Goal: Task Accomplishment & Management: Manage account settings

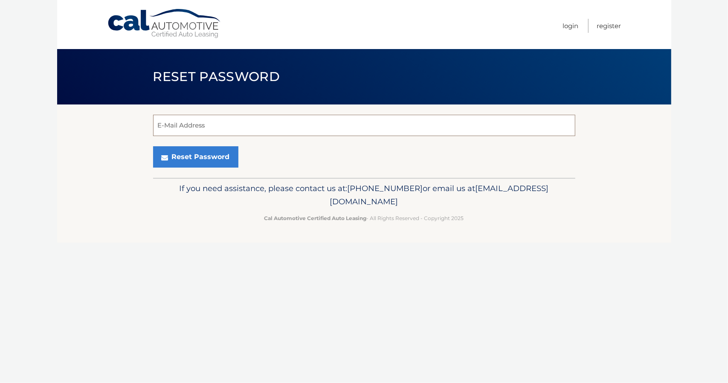
click at [204, 127] on input "E-Mail Address" at bounding box center [364, 125] width 422 height 21
type input "ambergrace1902@gmail.com"
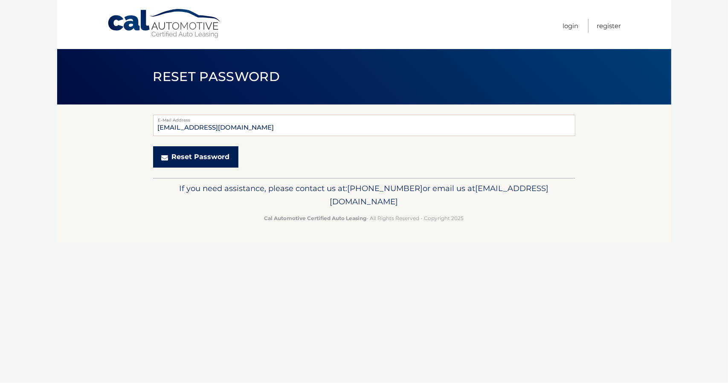
click at [153, 146] on button "Reset Password" at bounding box center [195, 156] width 85 height 21
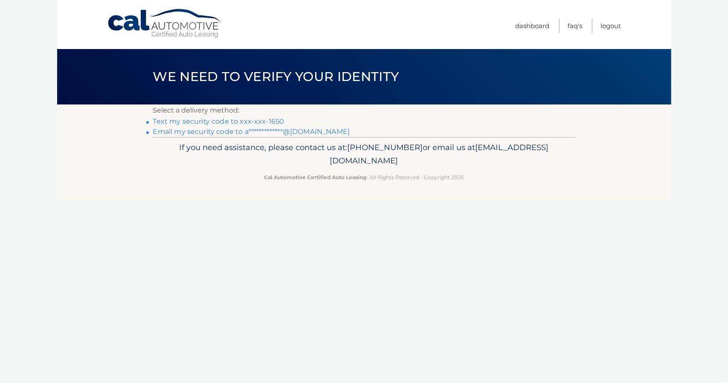
click at [249, 117] on link "Text my security code to xxx-xxx-1650" at bounding box center [218, 121] width 131 height 8
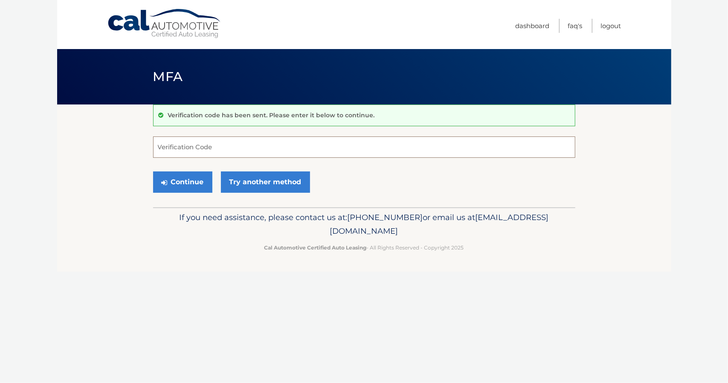
click at [405, 145] on input "Verification Code" at bounding box center [364, 147] width 422 height 21
type input "047777"
click at [153, 171] on button "Continue" at bounding box center [182, 181] width 59 height 21
click at [184, 187] on button "Continue" at bounding box center [182, 181] width 59 height 21
click at [264, 146] on input "Verification Code" at bounding box center [364, 147] width 422 height 21
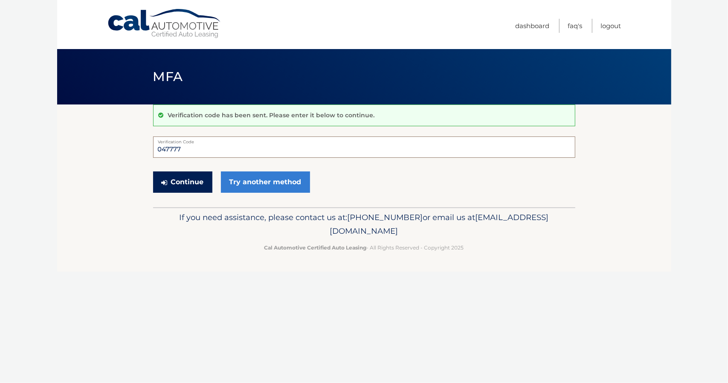
type input "047777"
click at [195, 183] on button "Continue" at bounding box center [182, 181] width 59 height 21
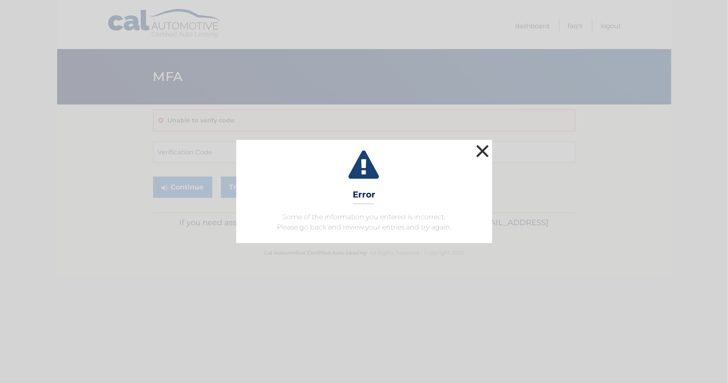
click at [480, 150] on button "×" at bounding box center [482, 150] width 17 height 17
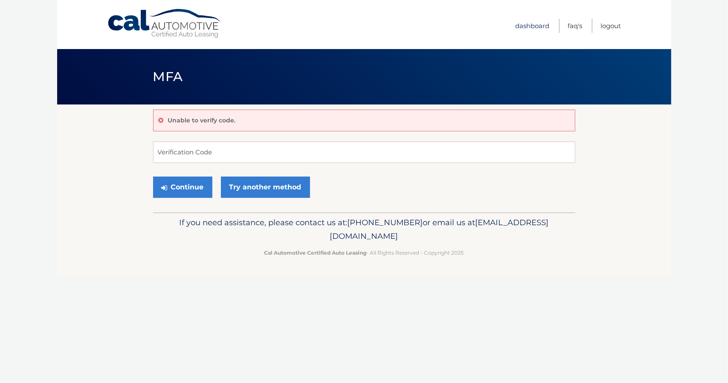
click at [538, 22] on link "Dashboard" at bounding box center [533, 26] width 34 height 14
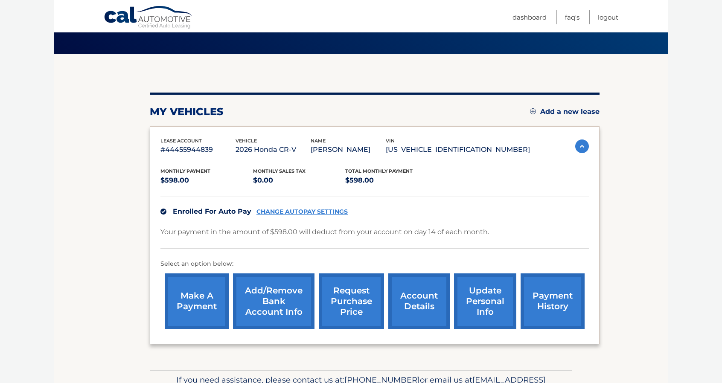
scroll to position [68, 0]
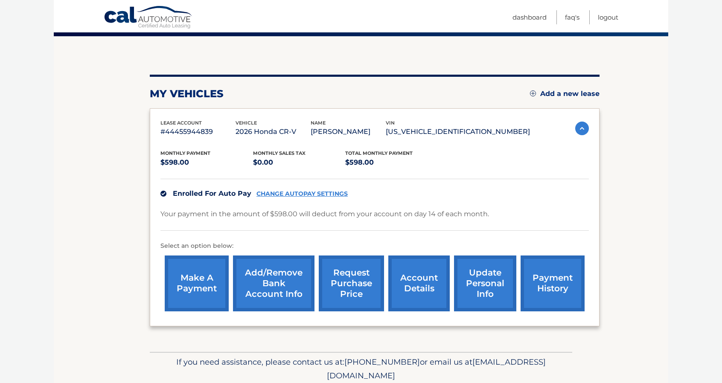
click at [195, 288] on link "make a payment" at bounding box center [197, 284] width 64 height 56
click at [282, 299] on link "Add/Remove bank account info" at bounding box center [273, 284] width 81 height 56
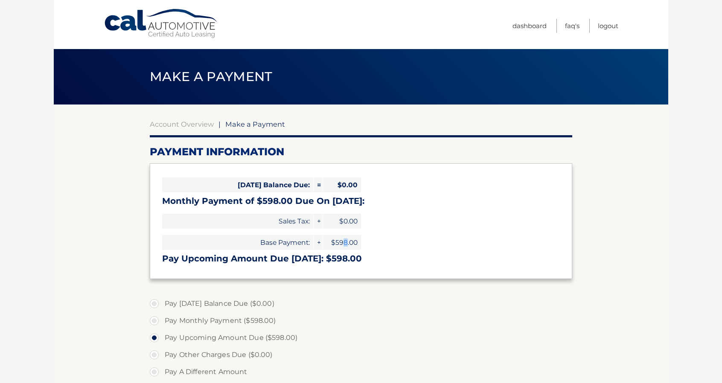
drag, startPoint x: 345, startPoint y: 239, endPoint x: 358, endPoint y: 240, distance: 12.4
click at [358, 240] on span "$598.00" at bounding box center [342, 242] width 38 height 15
click at [368, 243] on div "Today's Balance Due: = $0.00 Monthly Payment of $598.00 Due On Sep 14: Sales Ta…" at bounding box center [361, 220] width 422 height 115
click at [342, 178] on span "$0.00" at bounding box center [342, 184] width 38 height 15
click at [155, 371] on label "Pay A Different Amount" at bounding box center [361, 371] width 422 height 17
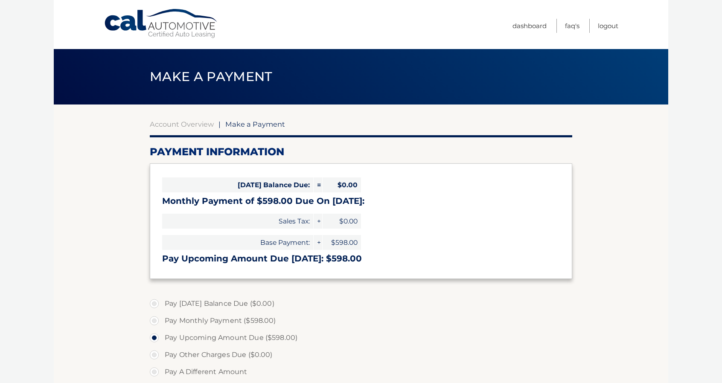
click at [155, 371] on input "Pay A Different Amount" at bounding box center [157, 370] width 9 height 14
radio input "true"
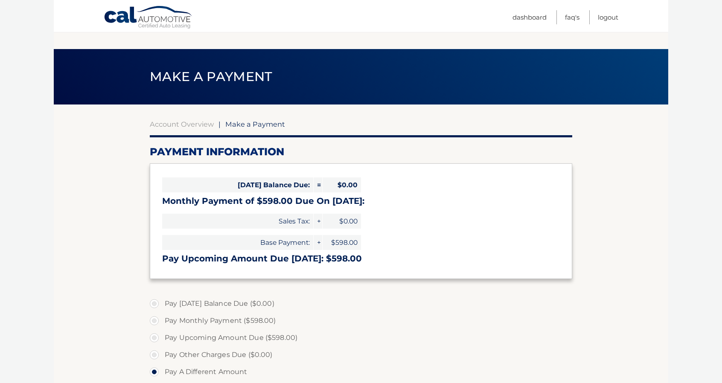
scroll to position [214, 0]
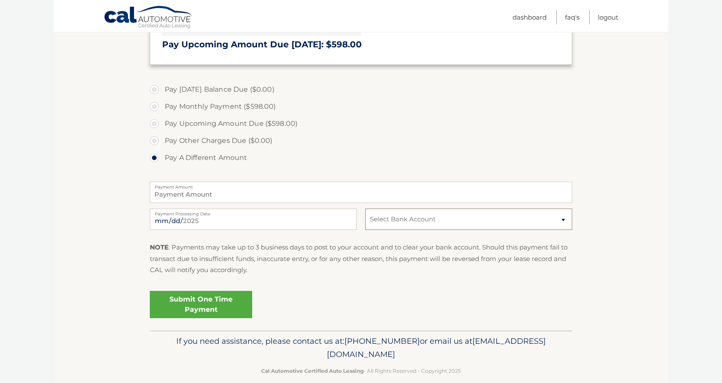
click at [395, 216] on select "Select Bank Account Savings CITIBANK NA *****4334 Savings CITIBANK NA *****4334" at bounding box center [468, 219] width 207 height 21
click at [365, 155] on label "Pay A Different Amount" at bounding box center [361, 157] width 422 height 17
click at [162, 155] on input "Pay A Different Amount" at bounding box center [157, 156] width 9 height 14
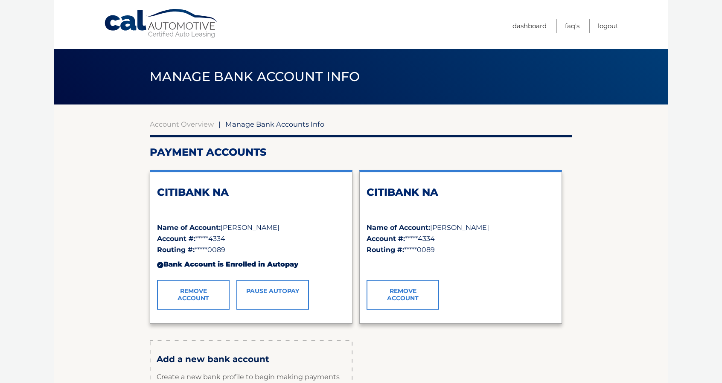
click at [10, 235] on body "Cal Automotive Menu Dashboard FAQ's Logout" at bounding box center [361, 191] width 722 height 383
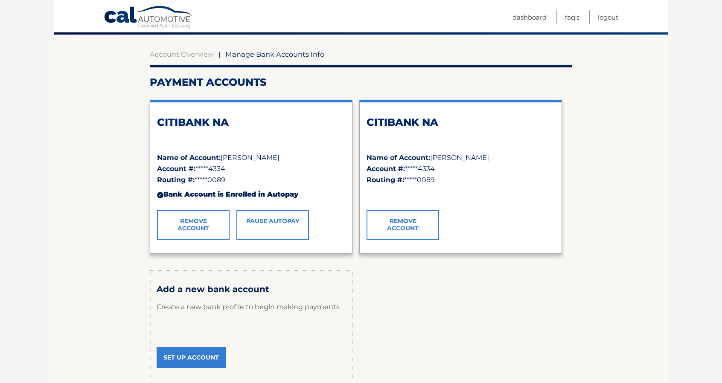
scroll to position [85, 0]
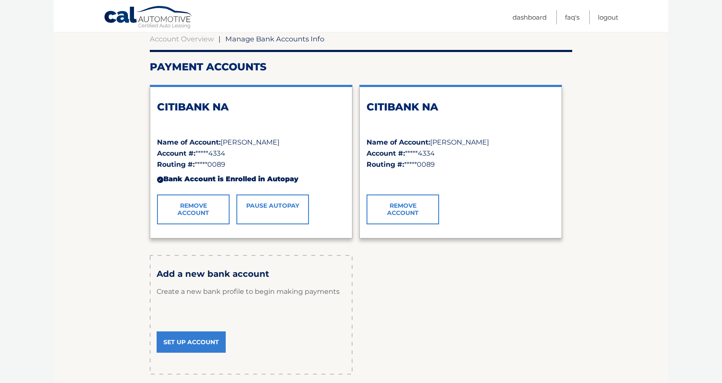
click at [186, 342] on link "Set Up Account" at bounding box center [191, 341] width 69 height 21
click at [159, 36] on link "Account Overview" at bounding box center [182, 39] width 64 height 9
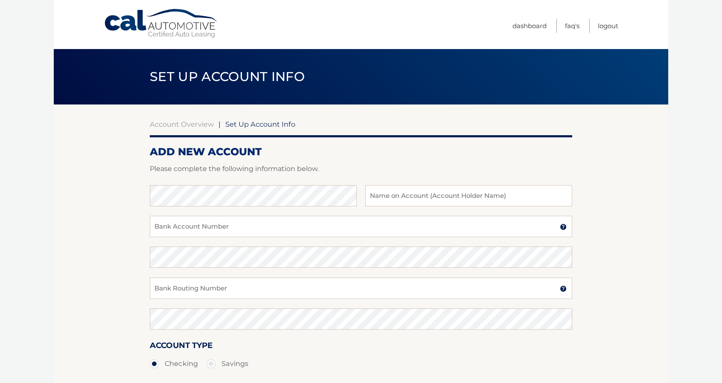
scroll to position [112, 0]
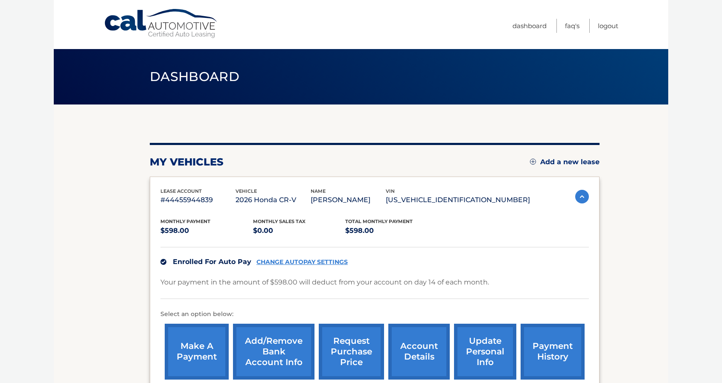
click at [309, 261] on link "CHANGE AUTOPAY SETTINGS" at bounding box center [301, 262] width 91 height 7
click at [329, 182] on div "lease account #44455944839 vehicle 2026 Honda CR-V name [PERSON_NAME] vin [US_V…" at bounding box center [375, 286] width 450 height 218
click at [267, 337] on link "Add/Remove bank account info" at bounding box center [273, 352] width 81 height 56
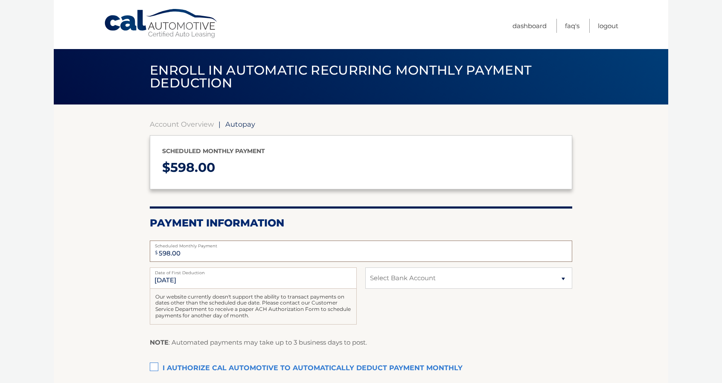
drag, startPoint x: 291, startPoint y: 256, endPoint x: 144, endPoint y: 248, distance: 147.4
click at [144, 248] on section "Account Overview | Autopay Scheduled monthly payment $ 598.00 Payment Informati…" at bounding box center [361, 268] width 614 height 326
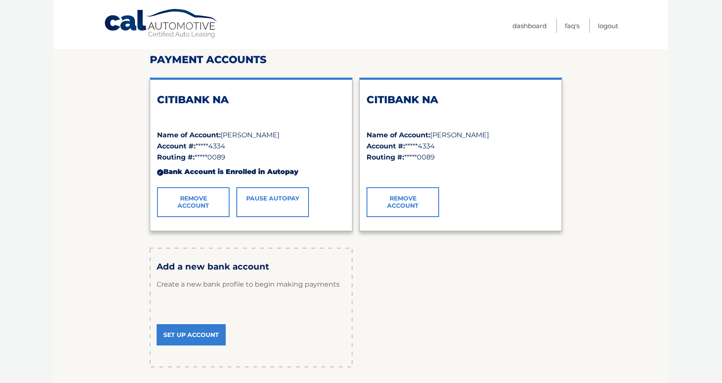
scroll to position [158, 0]
